Goal: Navigation & Orientation: Find specific page/section

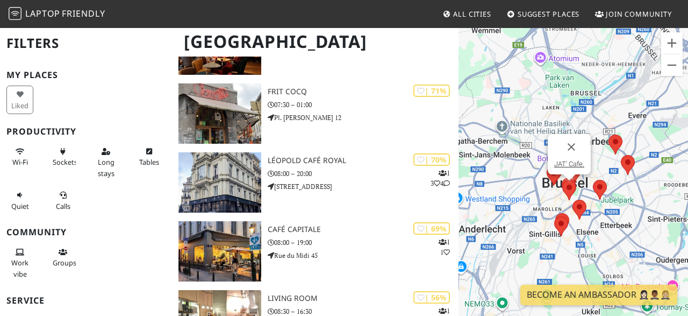
scroll to position [494, 0]
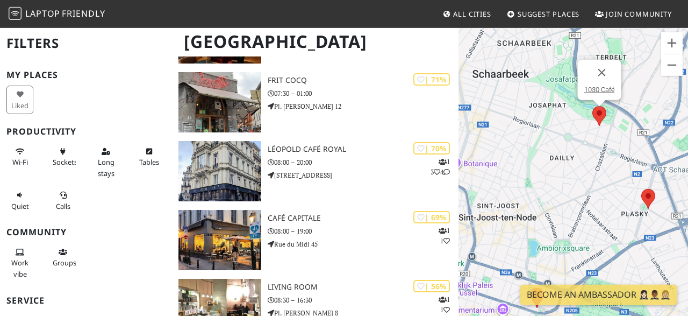
click at [593, 106] on area at bounding box center [593, 106] width 0 height 0
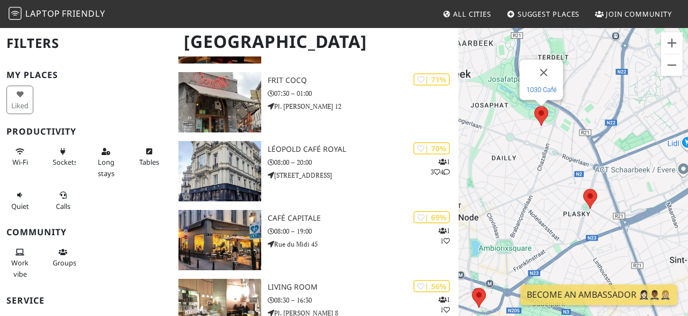
click at [540, 91] on link "1030 Café" at bounding box center [541, 90] width 31 height 8
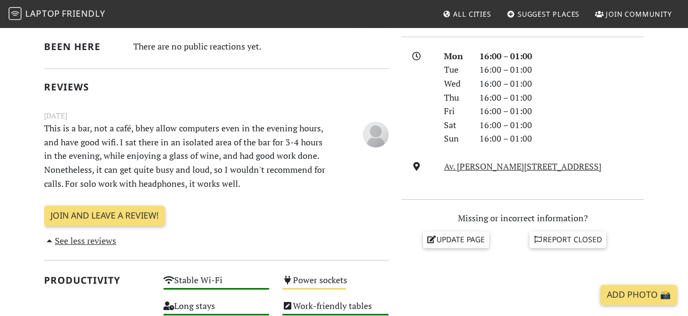
scroll to position [324, 0]
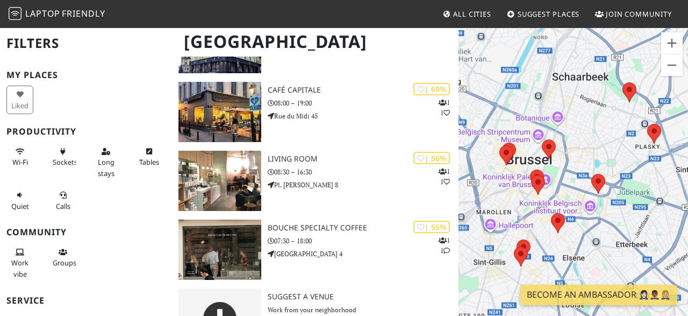
scroll to position [623, 0]
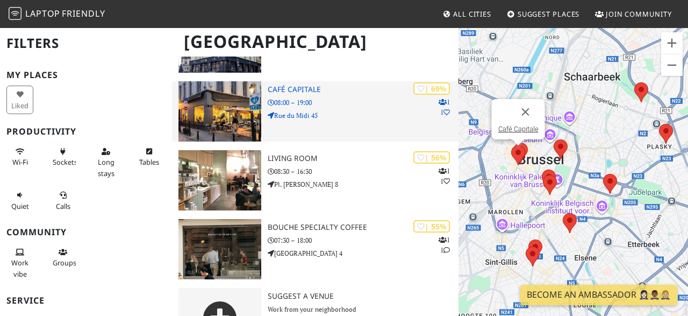
click at [302, 94] on div "| 69% 1 1 Café Capitale 08:00 – 19:00 Rue du Midi 45" at bounding box center [363, 111] width 191 height 60
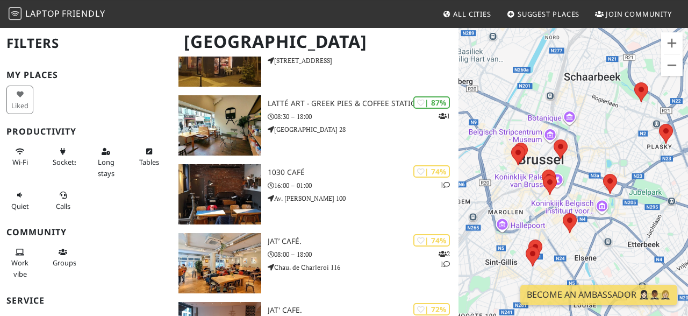
scroll to position [0, 0]
